Goal: Information Seeking & Learning: Learn about a topic

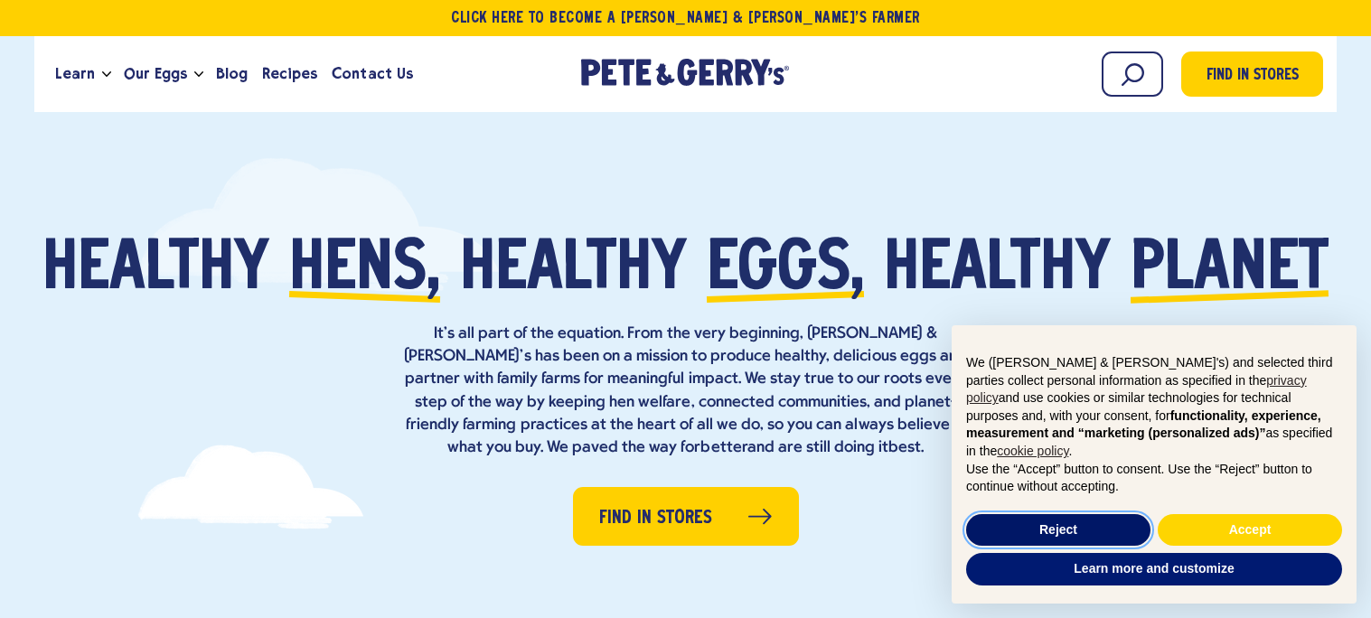
click at [1073, 528] on button "Reject" at bounding box center [1058, 530] width 184 height 33
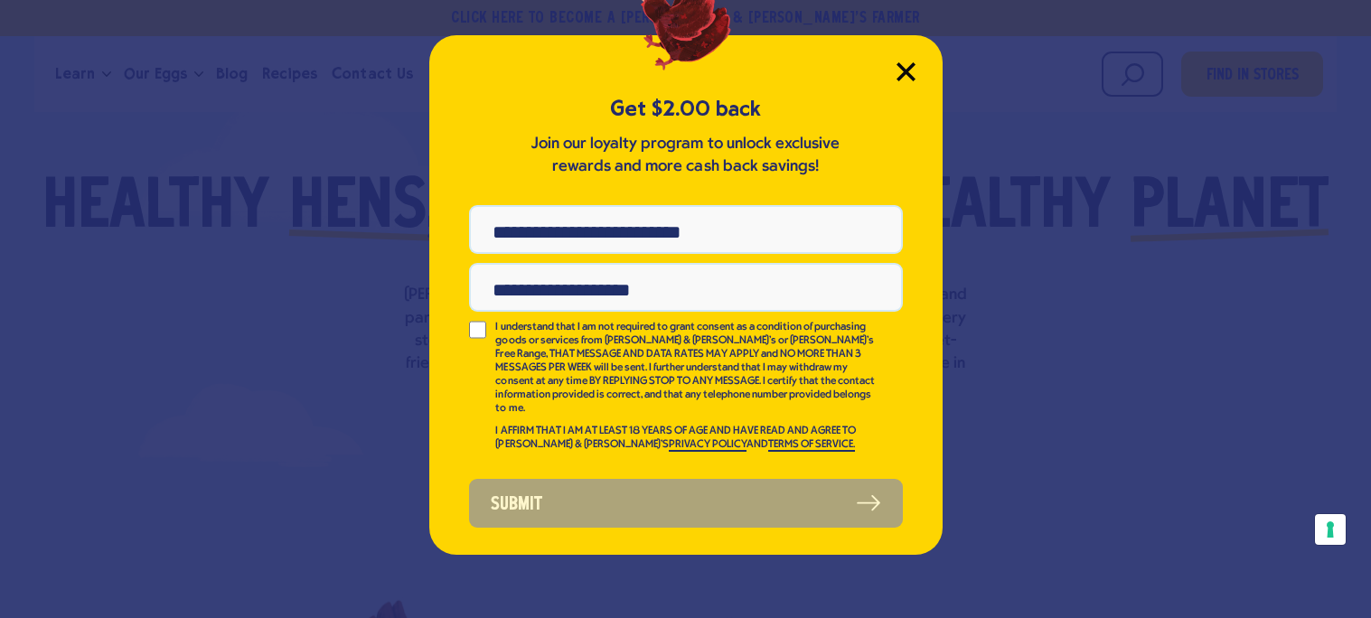
click at [907, 63] on icon "Close Modal" at bounding box center [905, 71] width 19 height 19
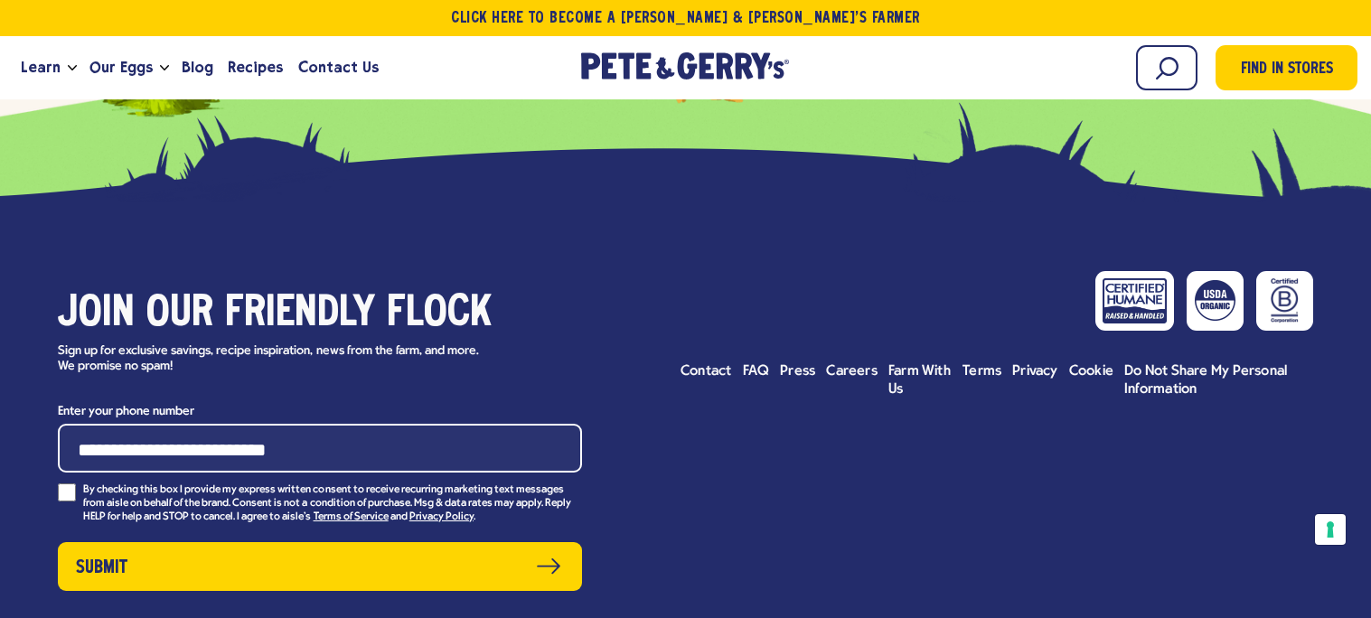
scroll to position [7979, 0]
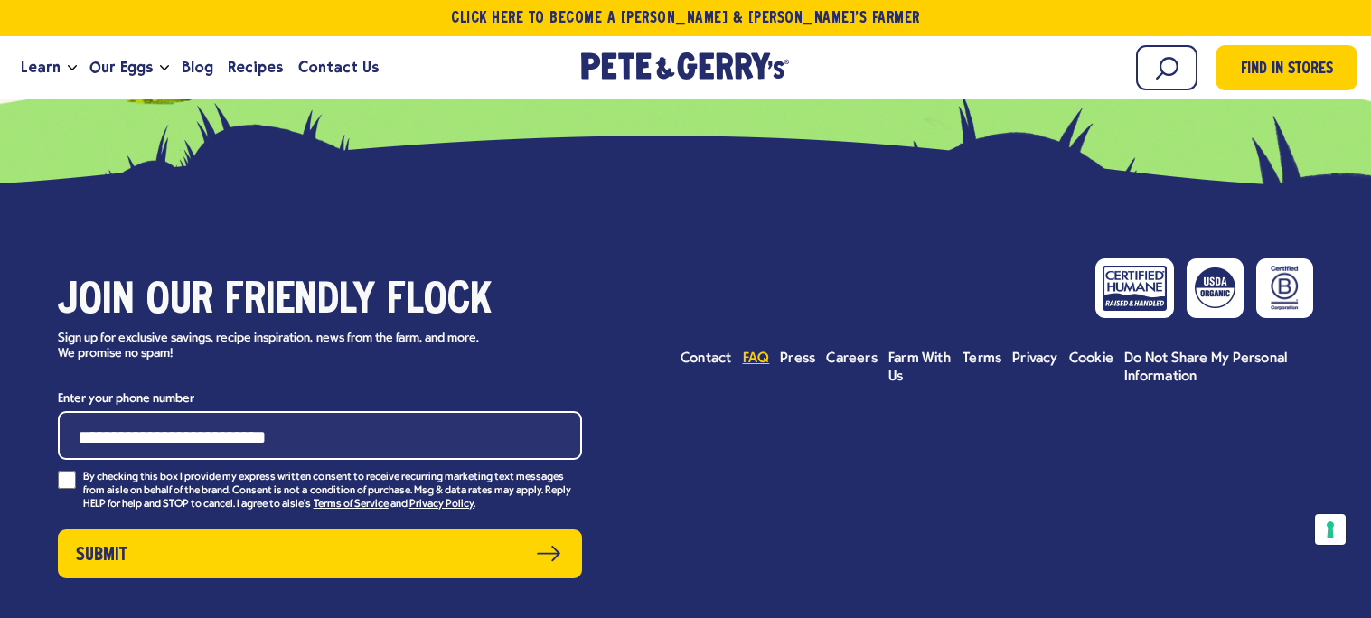
click at [758, 360] on span "FAQ" at bounding box center [756, 358] width 27 height 14
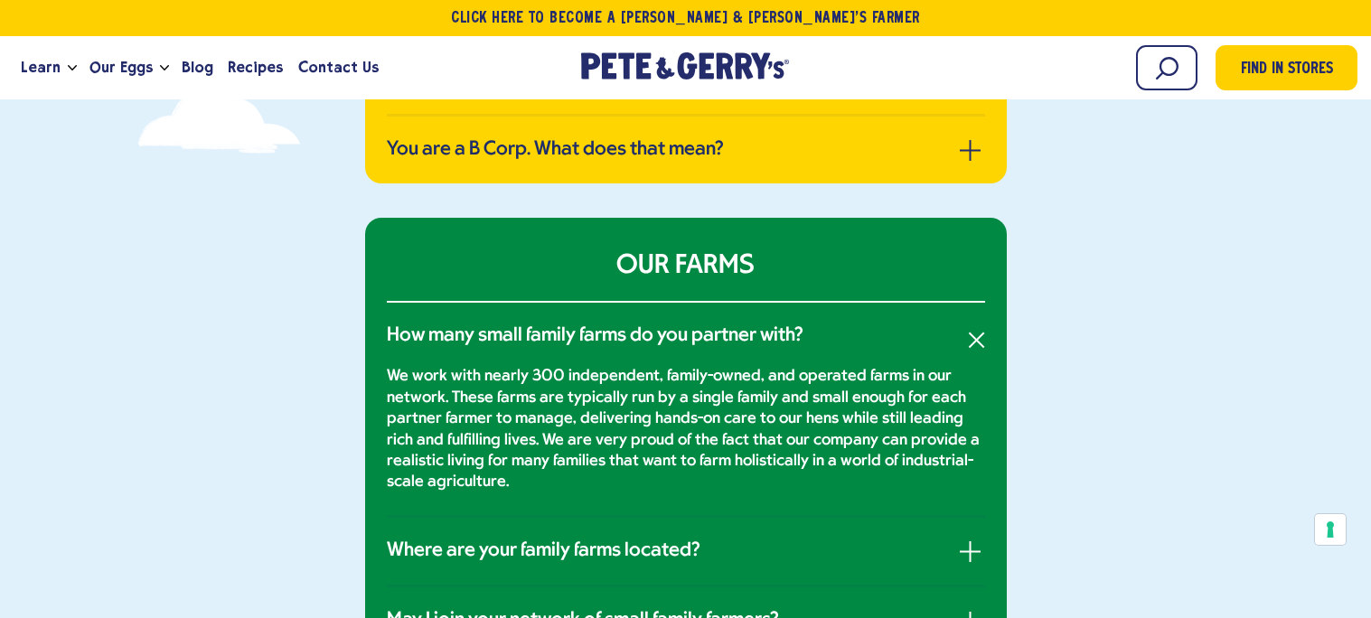
scroll to position [779, 0]
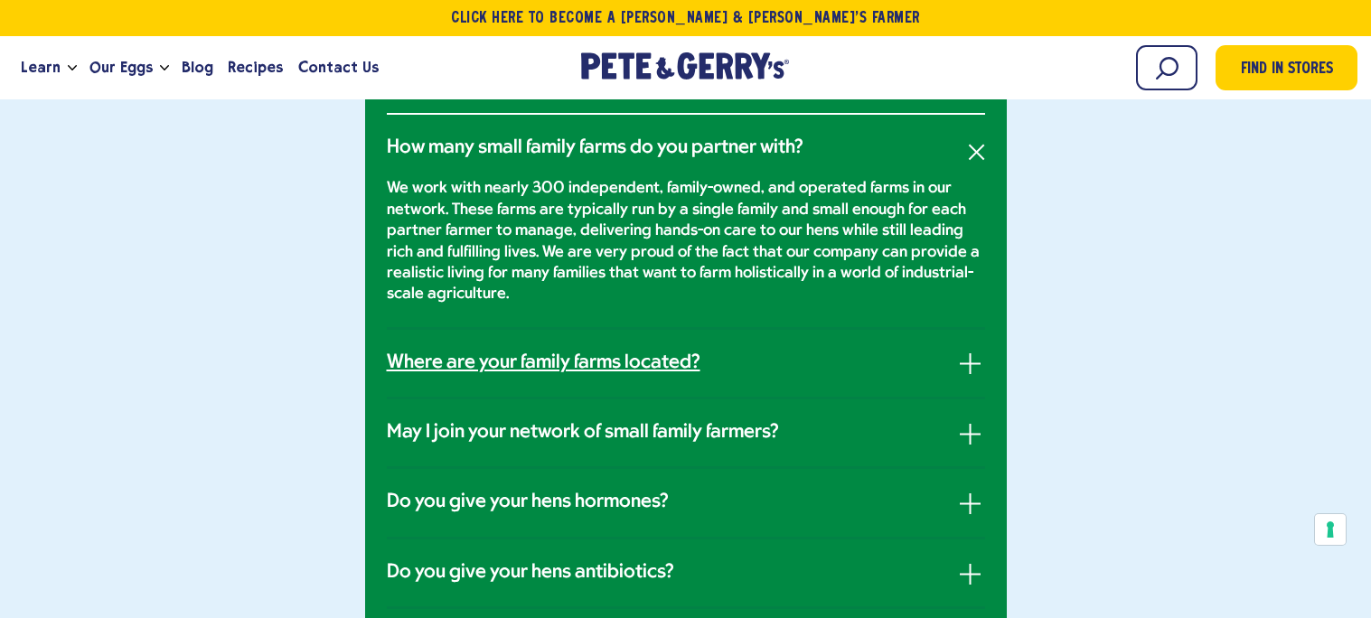
click at [739, 364] on link "Where are your family farms located?" at bounding box center [686, 362] width 598 height 23
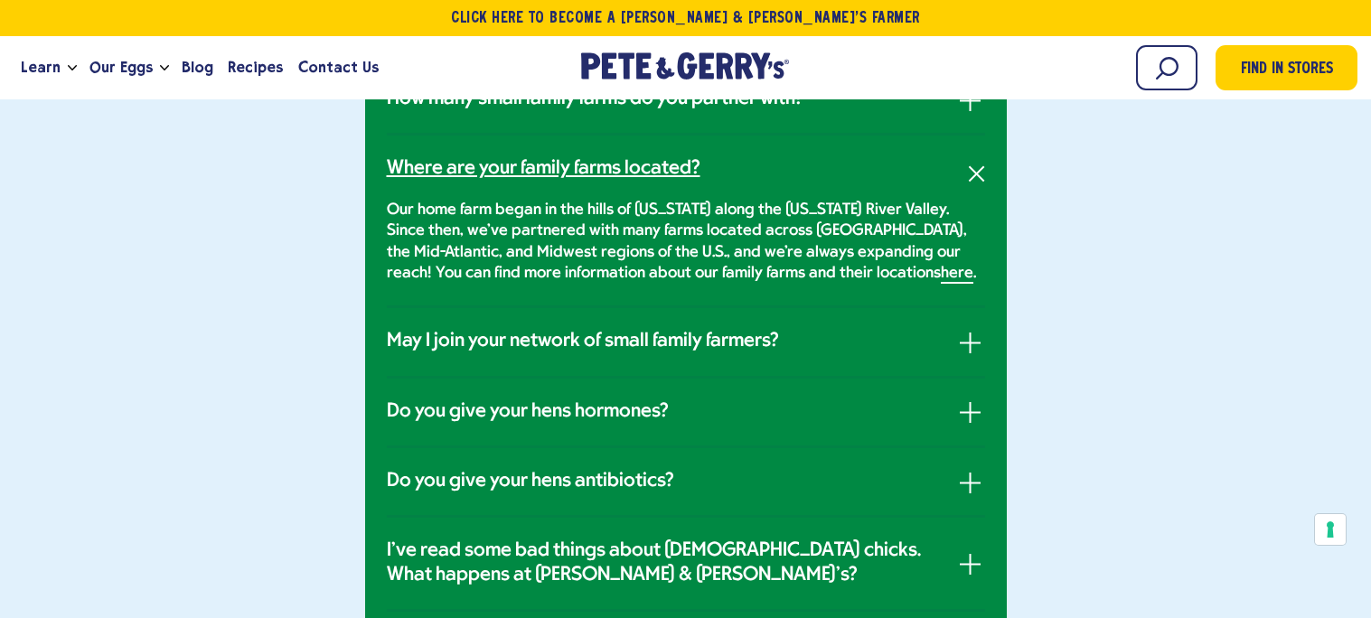
scroll to position [838, 0]
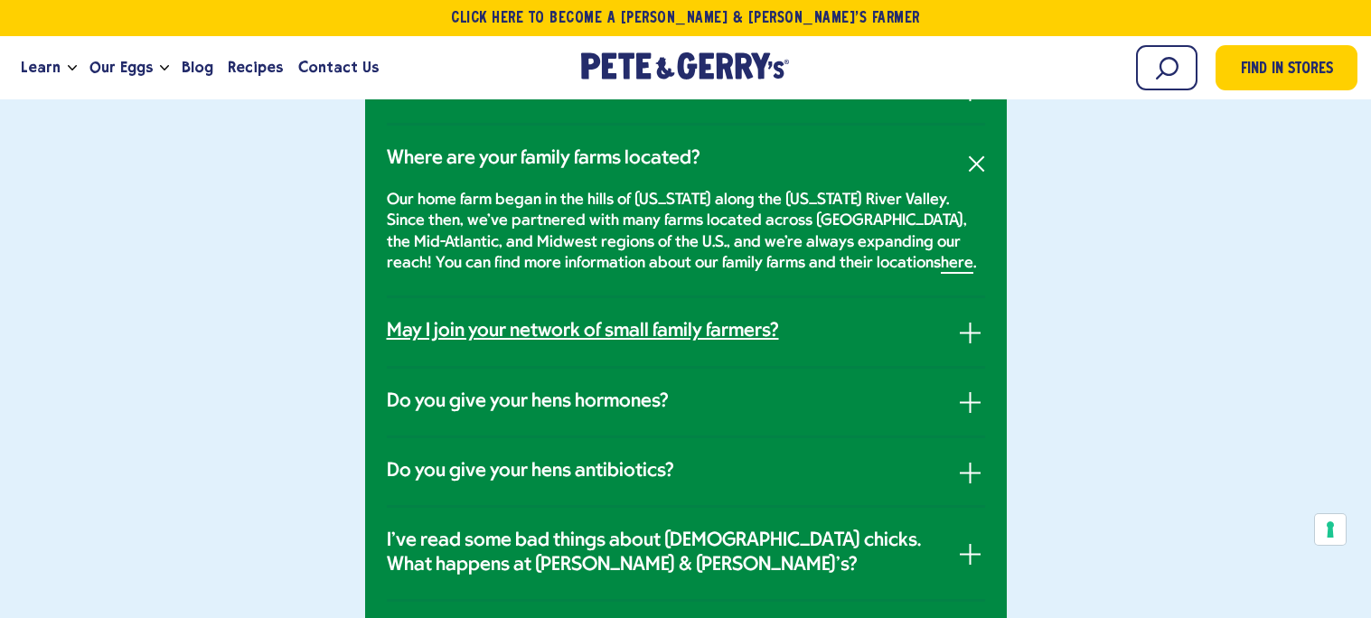
click at [681, 320] on h3 "May I join your network of small family farmers?" at bounding box center [583, 331] width 392 height 23
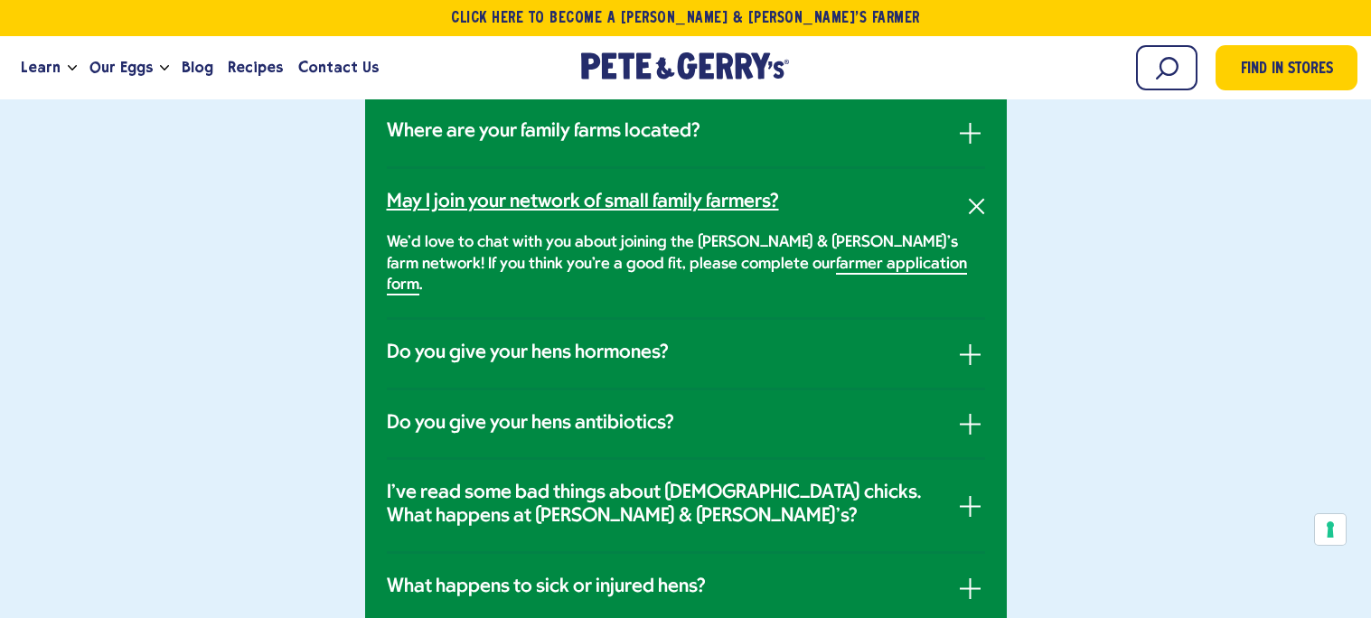
scroll to position [866, 0]
click at [681, 341] on link "Do you give your hens hormones?" at bounding box center [686, 352] width 598 height 23
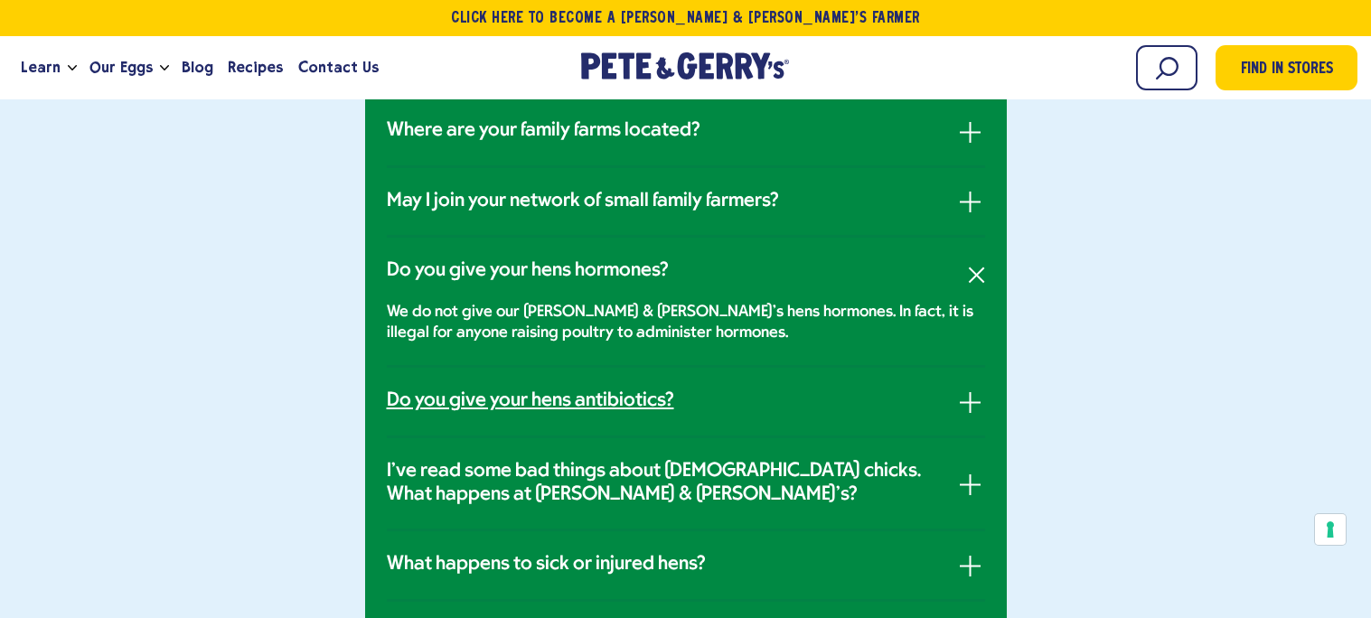
click at [676, 398] on link "Do you give your hens antibiotics?" at bounding box center [686, 400] width 598 height 23
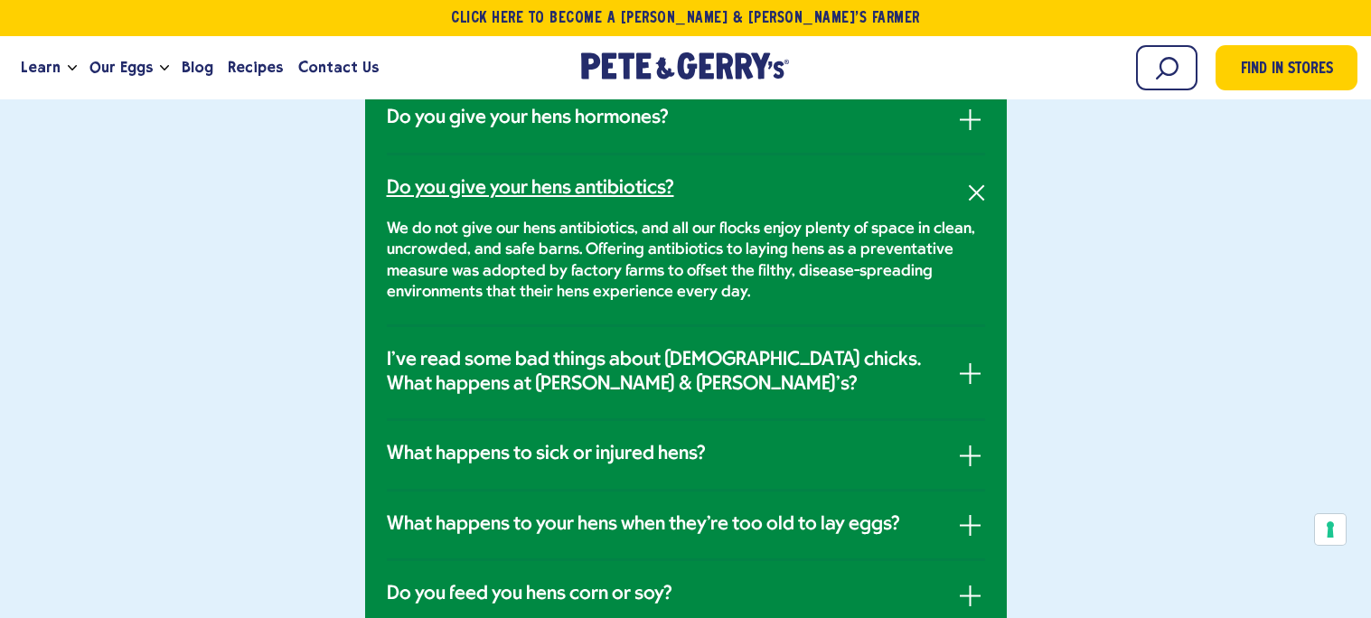
scroll to position [1019, 0]
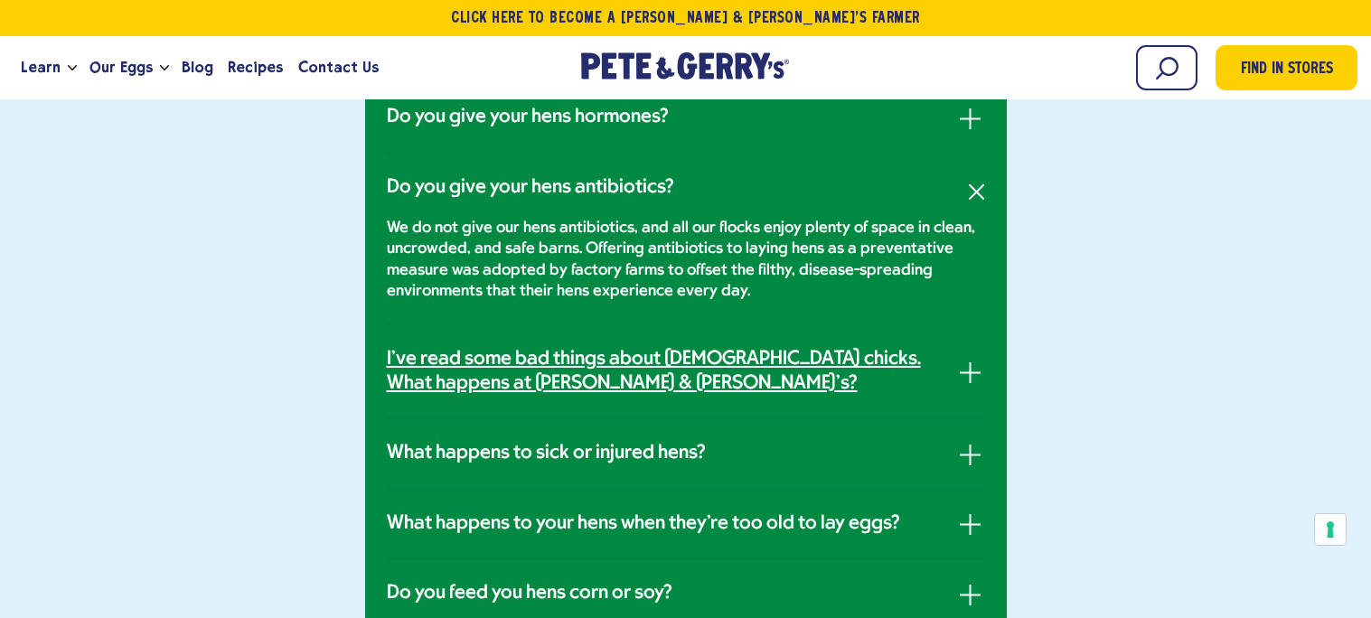
click at [681, 372] on h3 "I've read some bad things about male chicks. What happens at Pete & Gerry's?" at bounding box center [668, 372] width 562 height 48
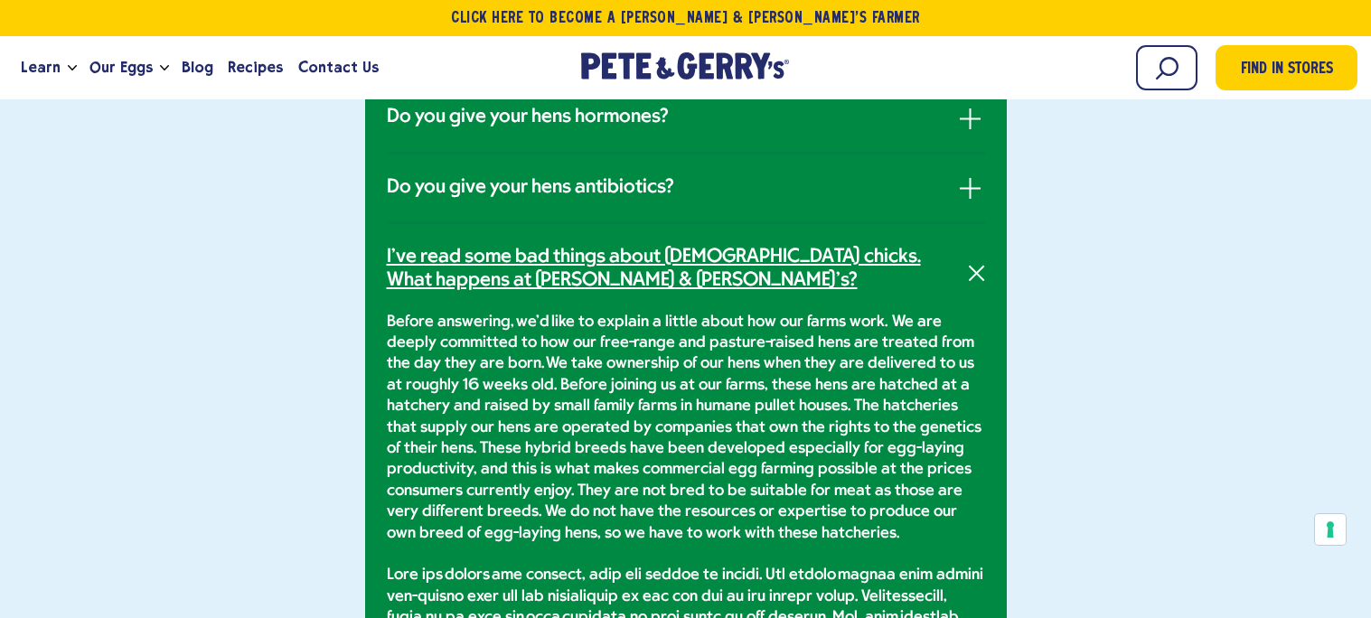
click at [954, 262] on link "I've read some bad things about male chicks. What happens at Pete & Gerry's?" at bounding box center [686, 270] width 598 height 48
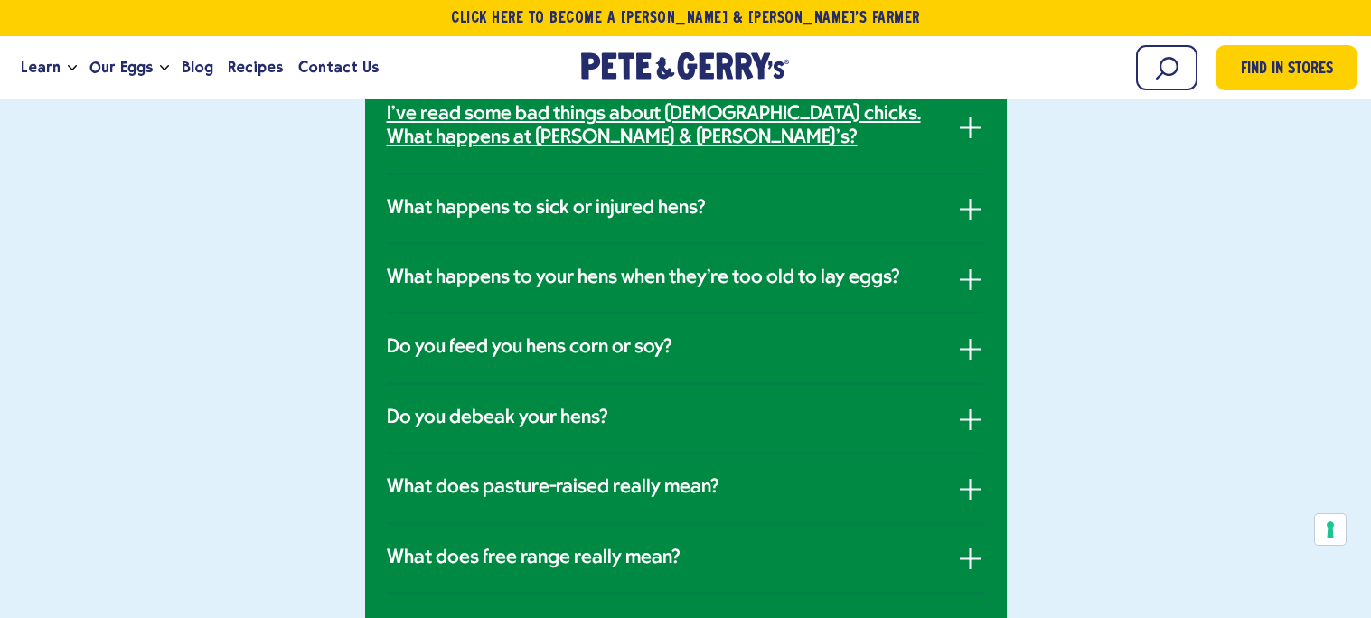
scroll to position [1164, 0]
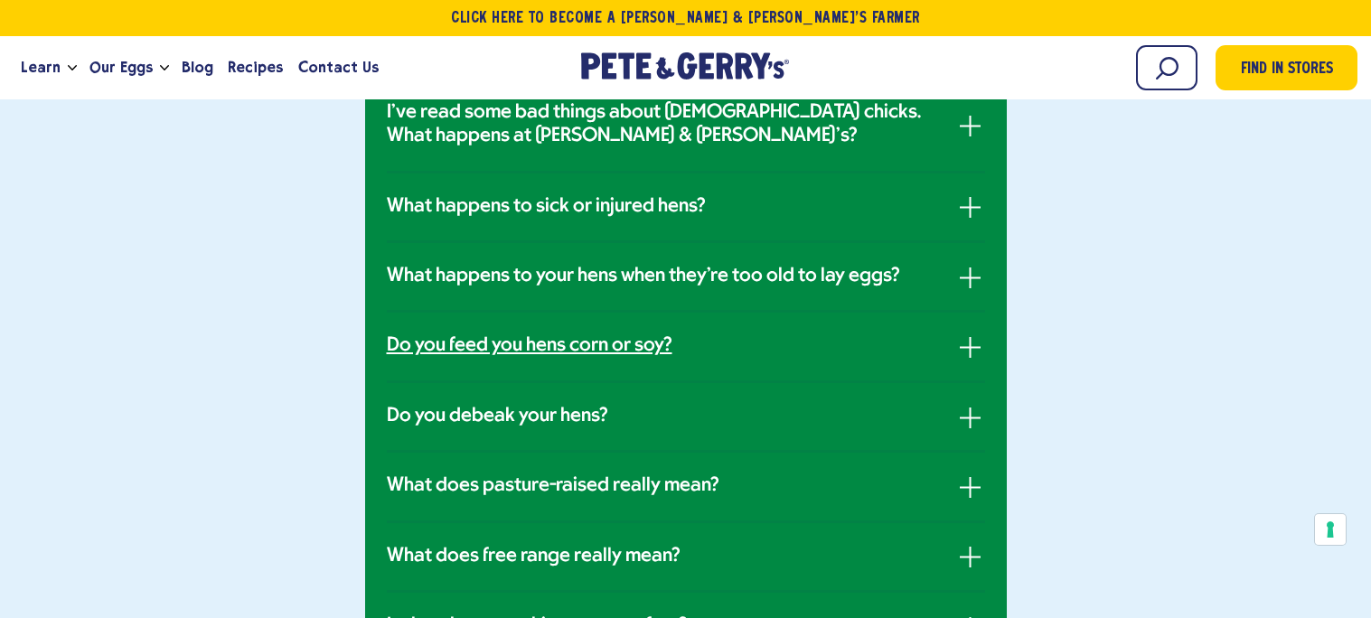
click at [755, 349] on link "Do you feed you hens corn or soy?" at bounding box center [686, 345] width 598 height 23
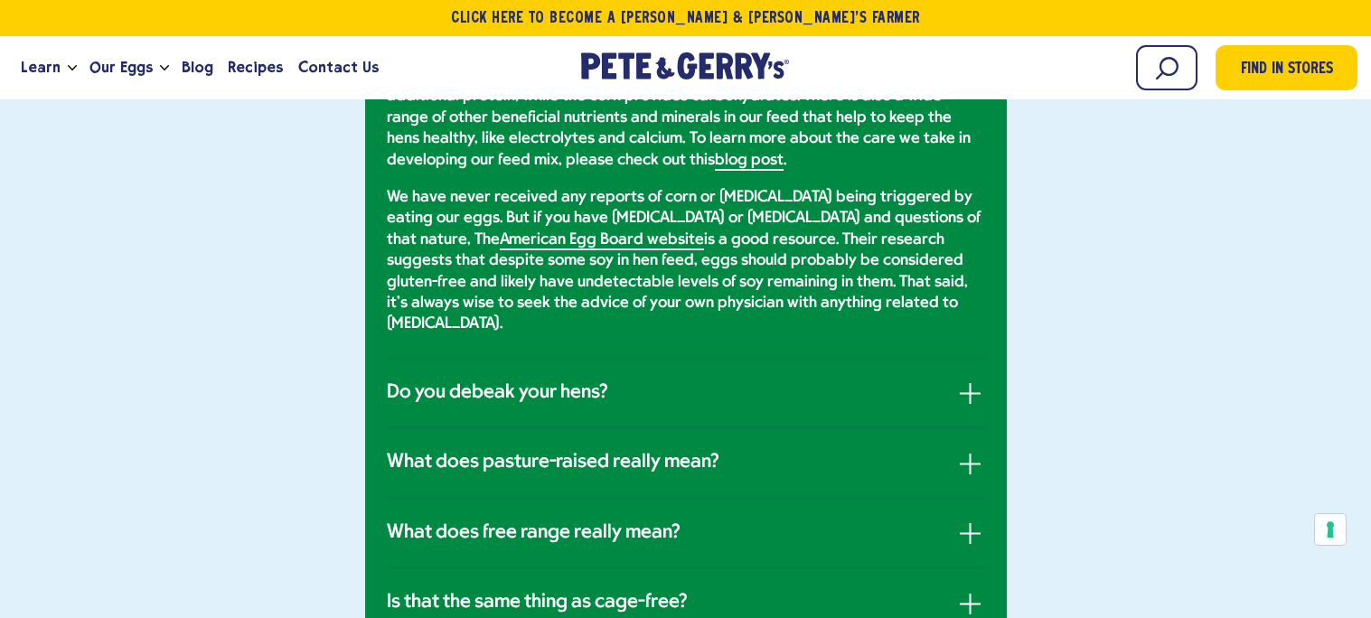
scroll to position [1549, 0]
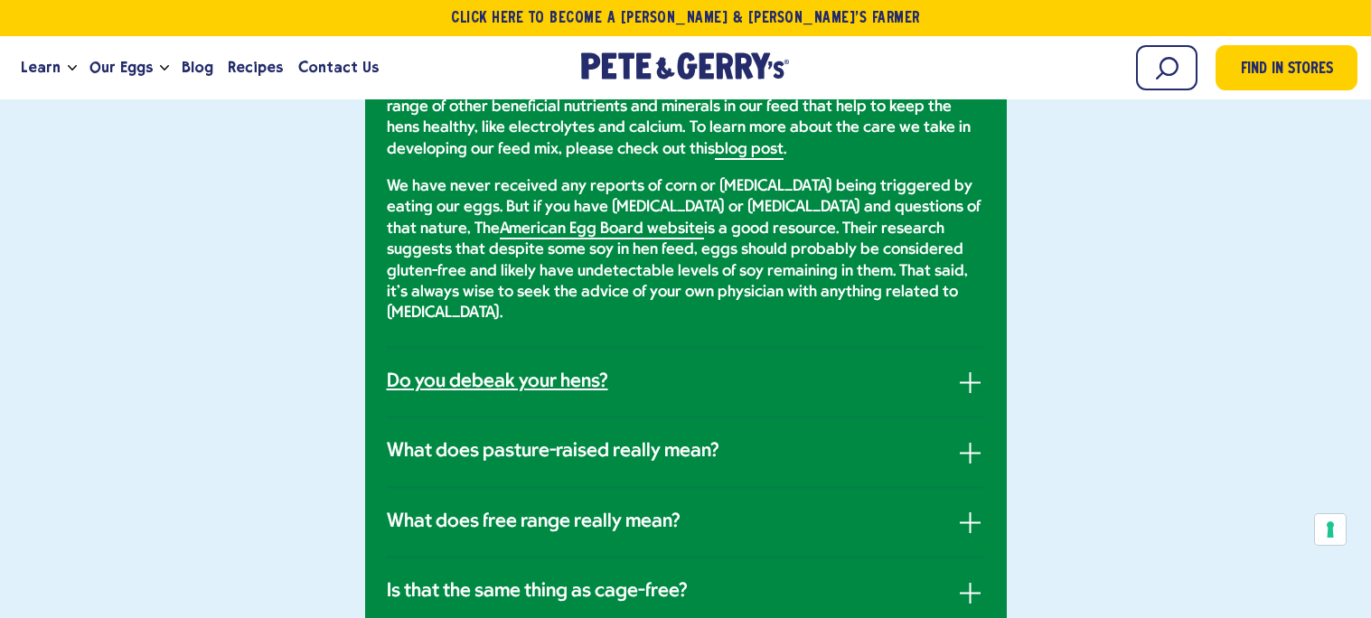
click at [751, 370] on link "Do you debeak your hens?" at bounding box center [686, 381] width 598 height 23
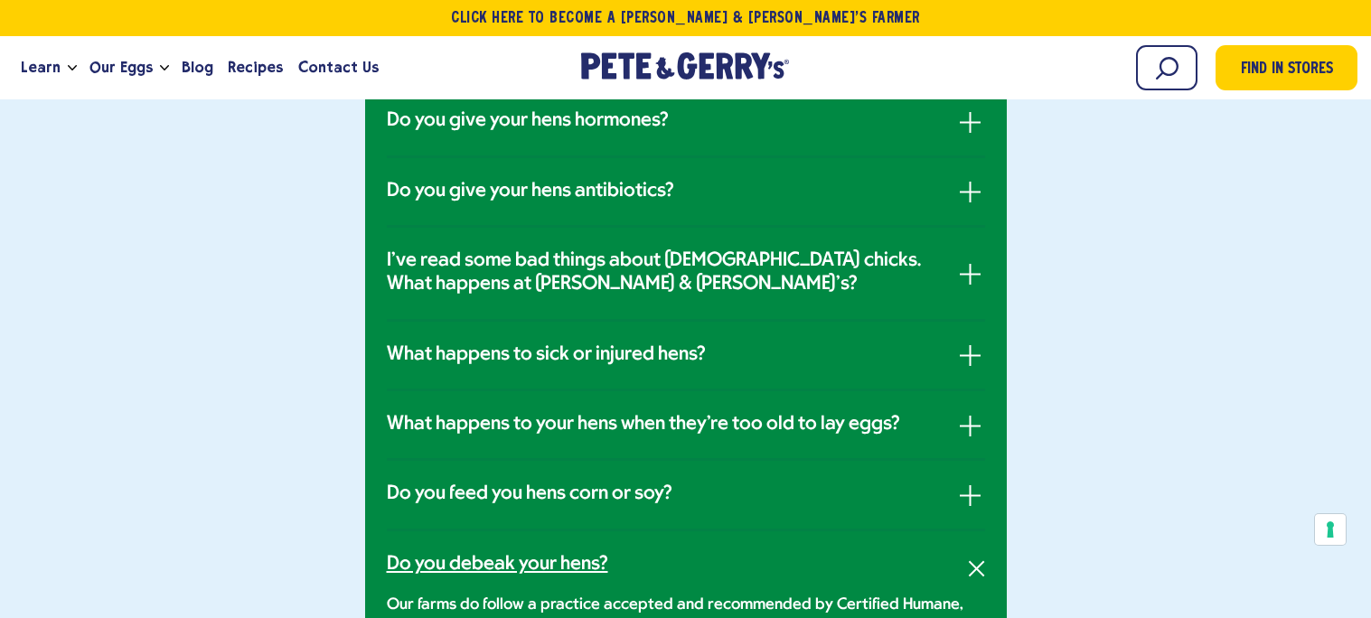
scroll to position [0, 0]
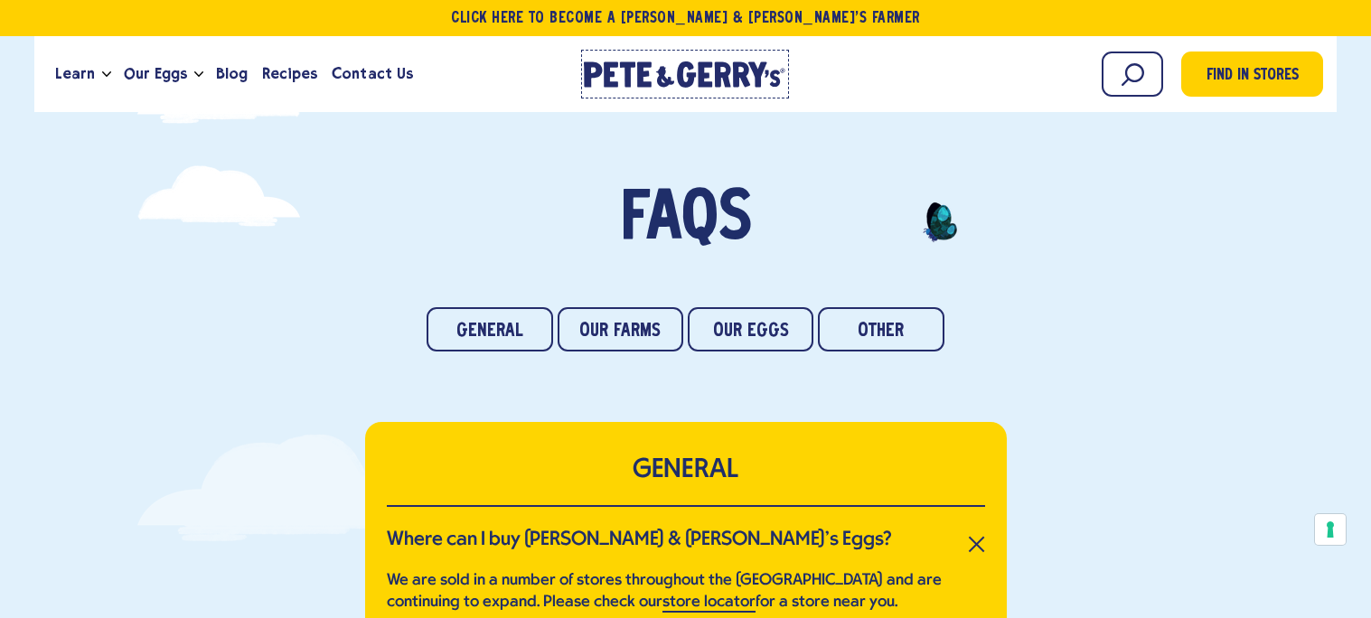
click at [615, 83] on icon at bounding box center [611, 74] width 14 height 25
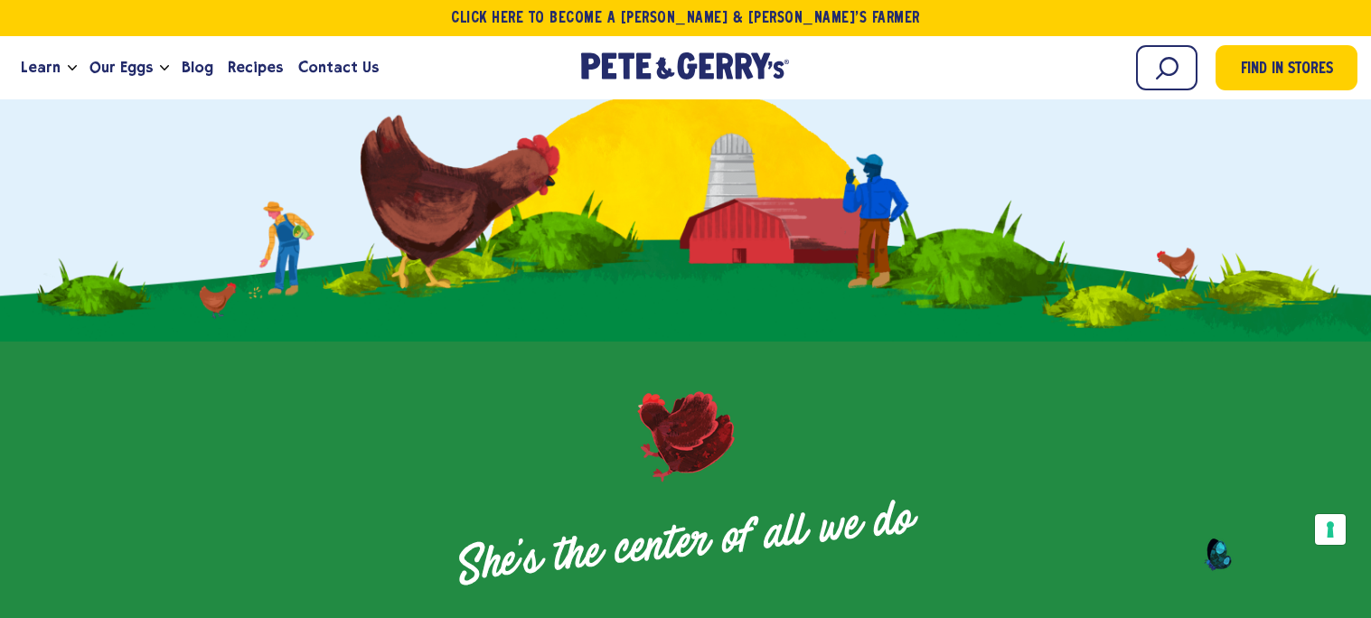
scroll to position [1378, 0]
